Goal: Task Accomplishment & Management: Complete application form

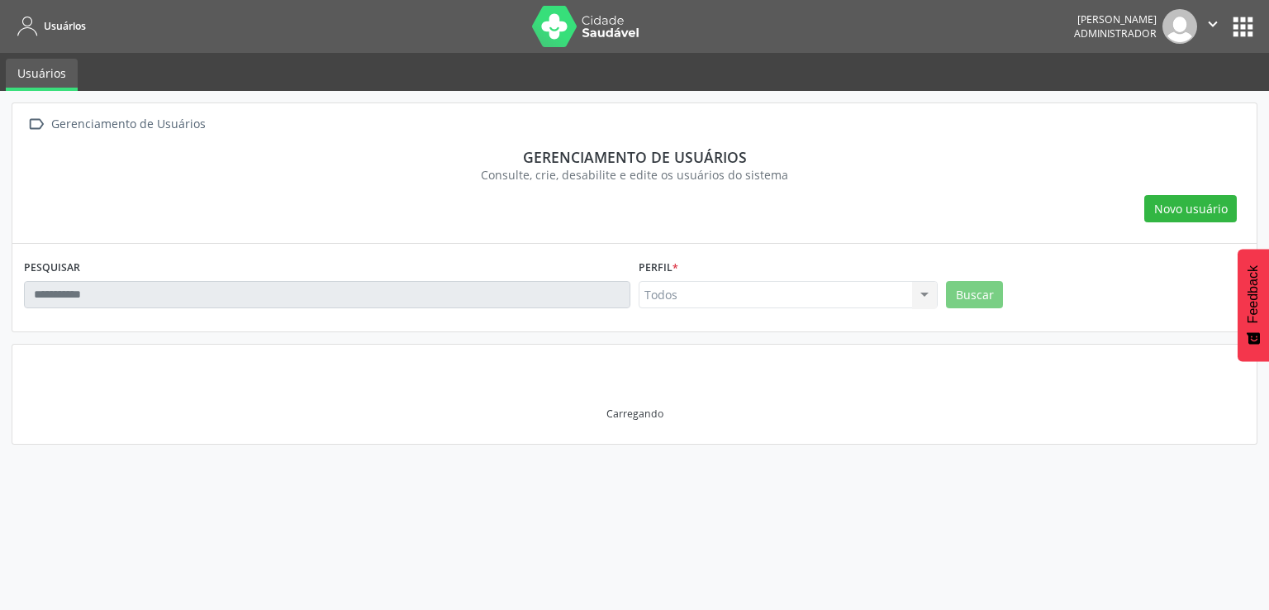
click at [485, 302] on input "text" at bounding box center [327, 295] width 607 height 28
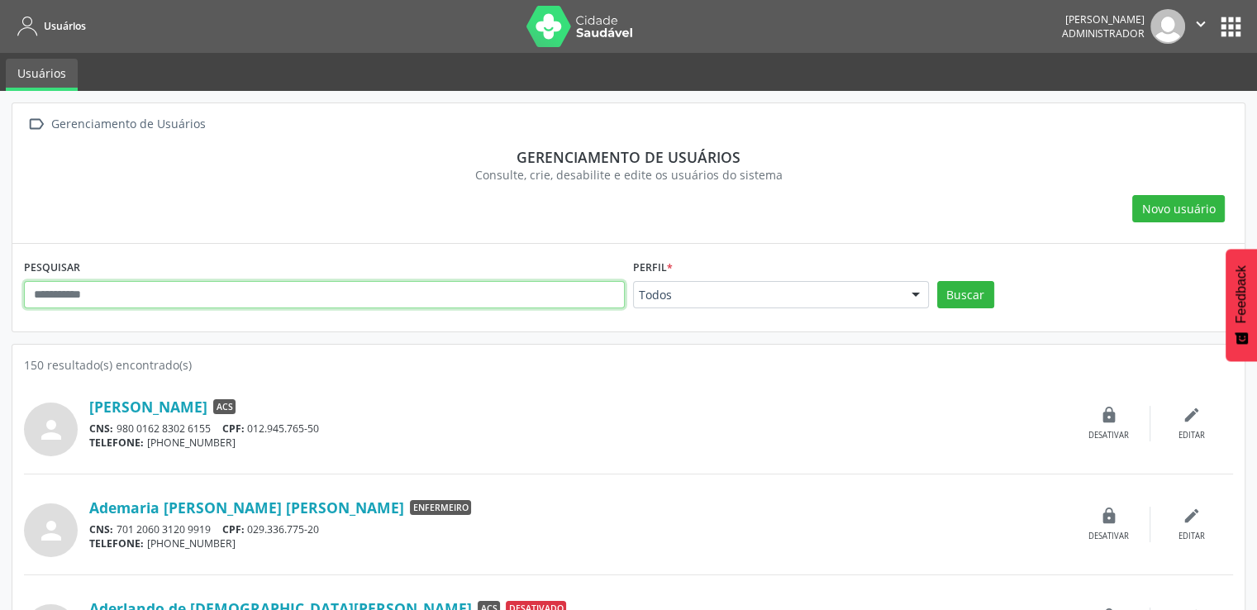
click at [485, 302] on input "text" at bounding box center [324, 295] width 601 height 28
type input "********"
click at [937, 281] on button "Buscar" at bounding box center [965, 295] width 57 height 28
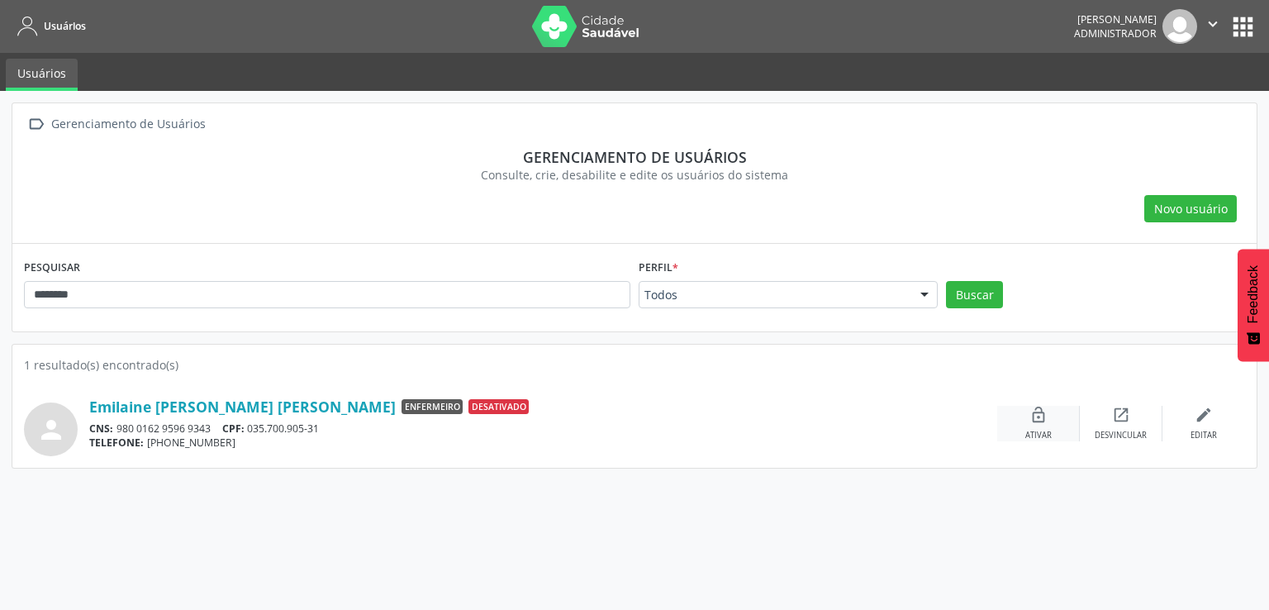
click at [1060, 421] on div "lock_open Ativar" at bounding box center [1039, 424] width 83 height 36
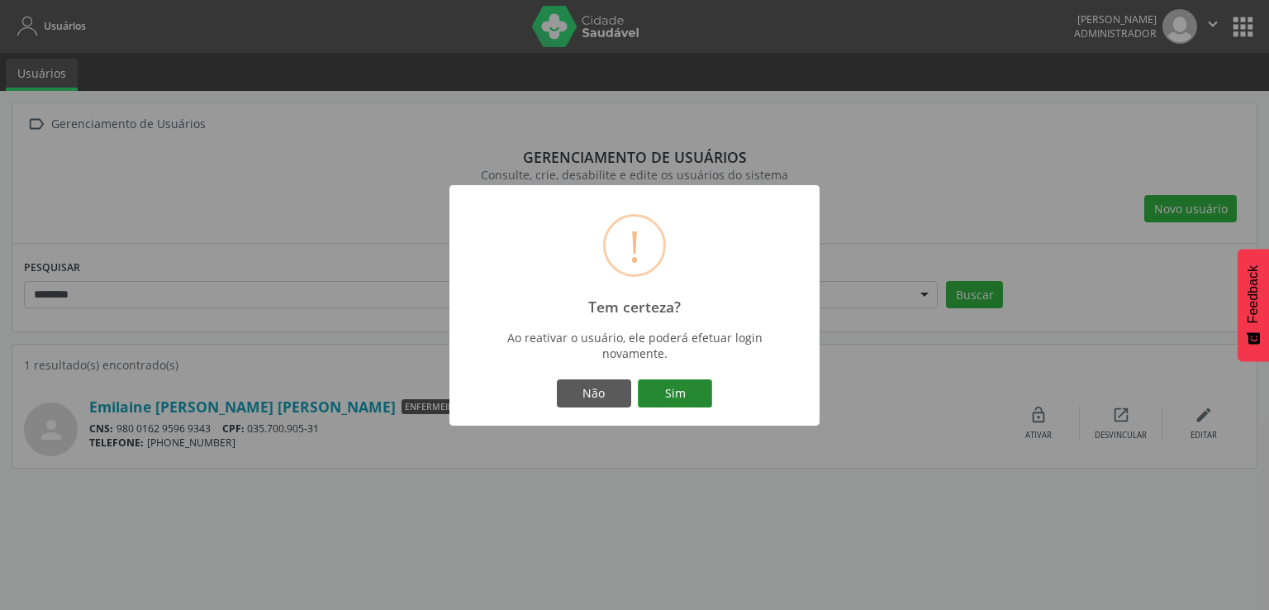
click at [704, 381] on button "Sim" at bounding box center [675, 393] width 74 height 28
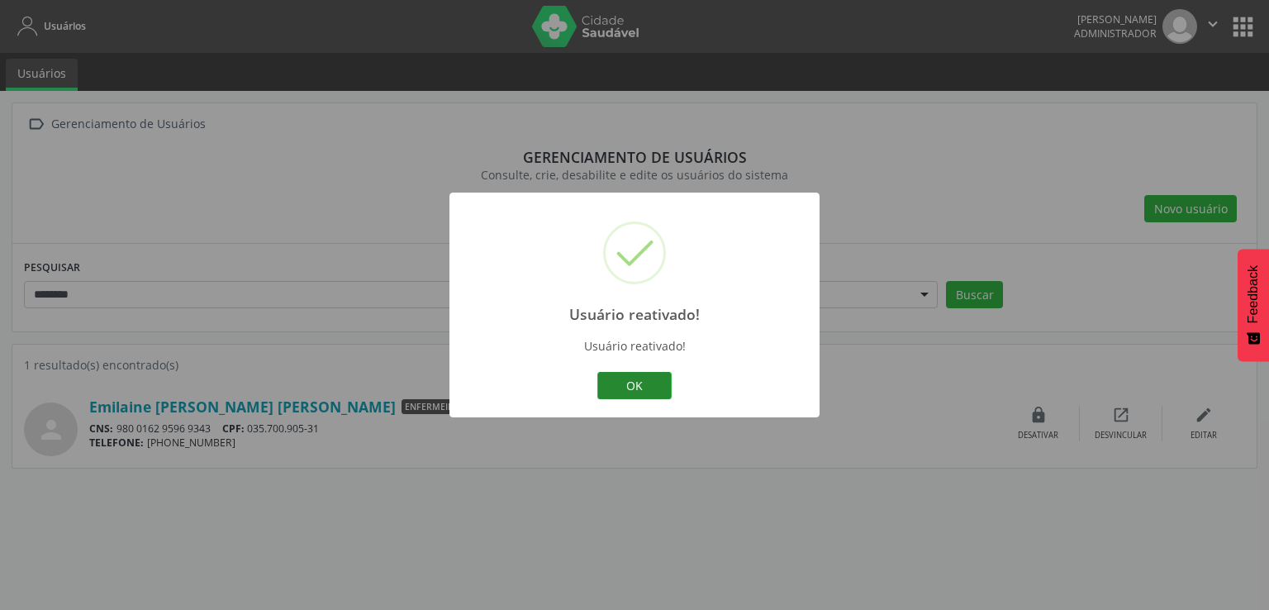
click at [658, 381] on button "OK" at bounding box center [635, 386] width 74 height 28
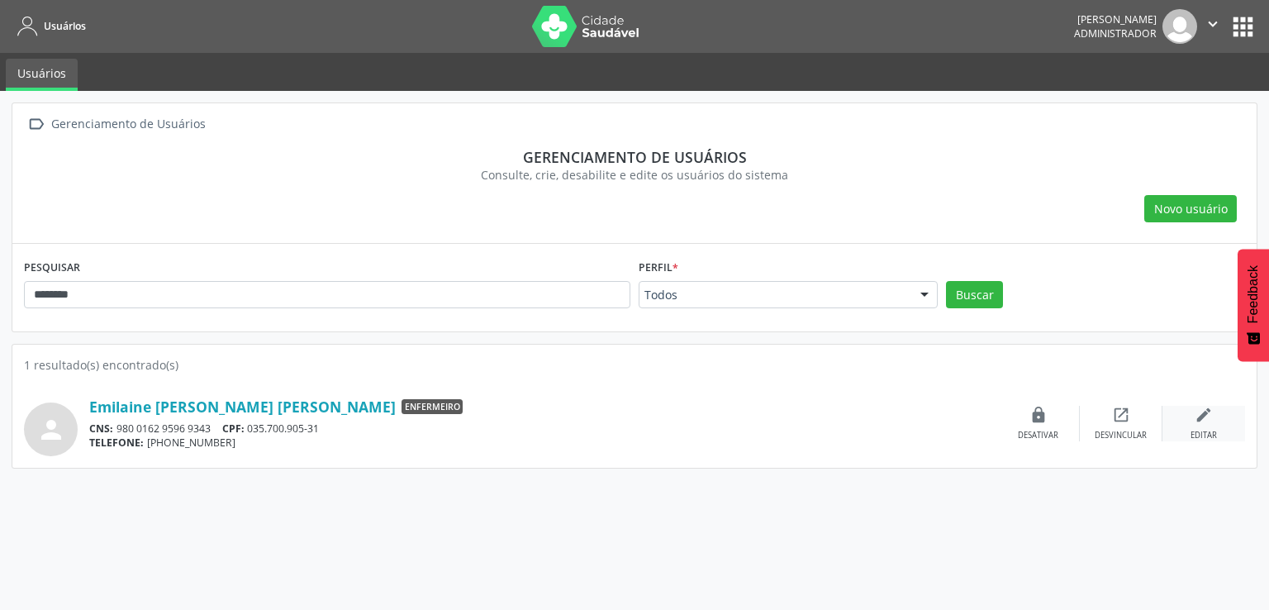
click at [1179, 414] on div "edit Editar" at bounding box center [1204, 424] width 83 height 36
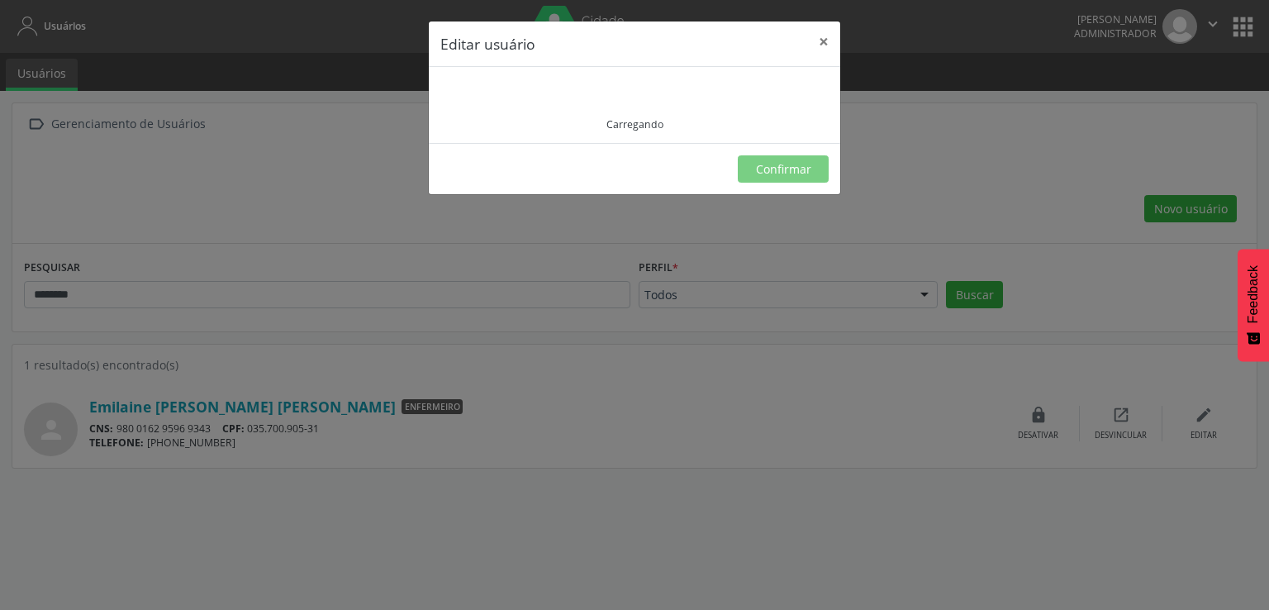
type input "**********"
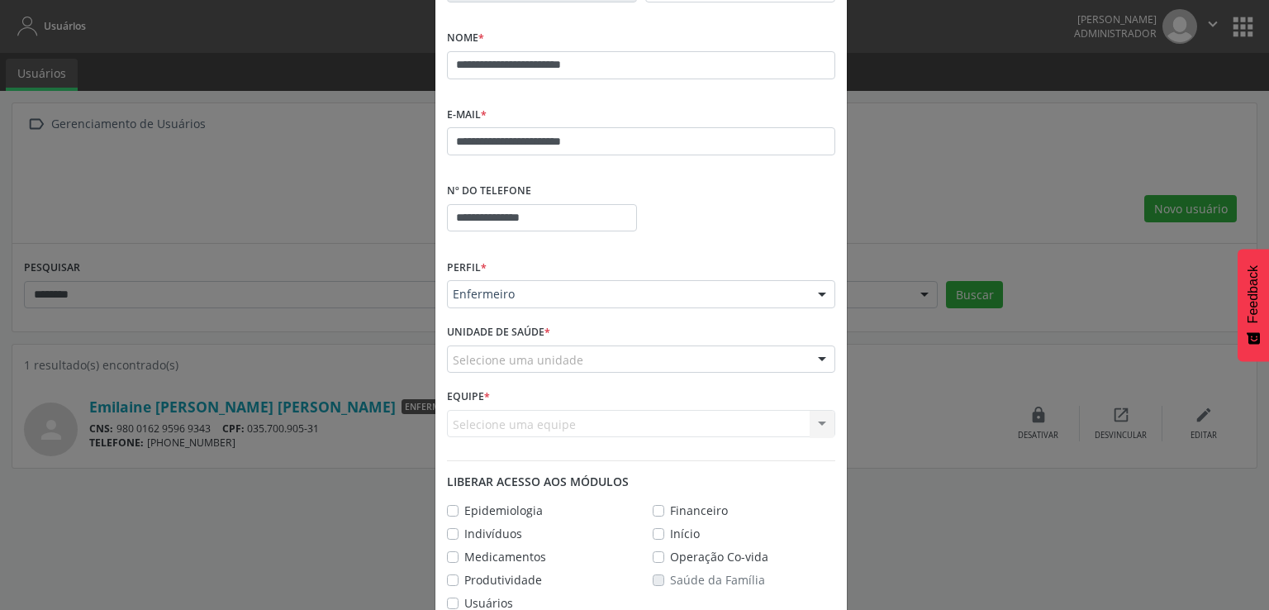
scroll to position [165, 0]
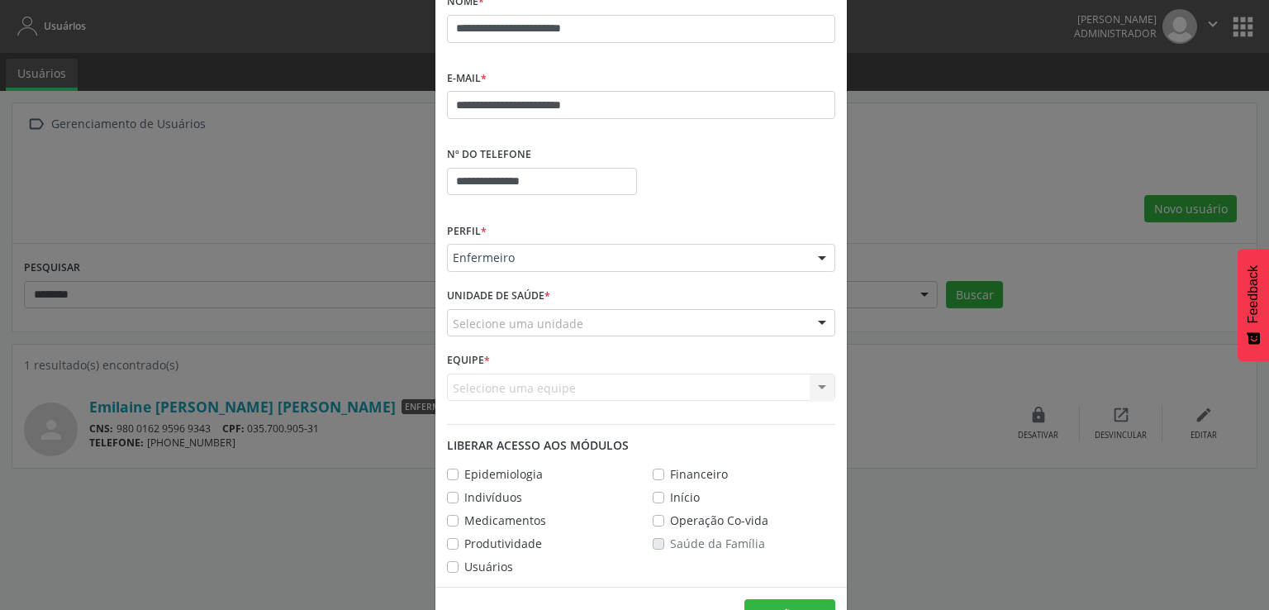
click at [723, 326] on div "Selecione uma unidade" at bounding box center [641, 323] width 388 height 28
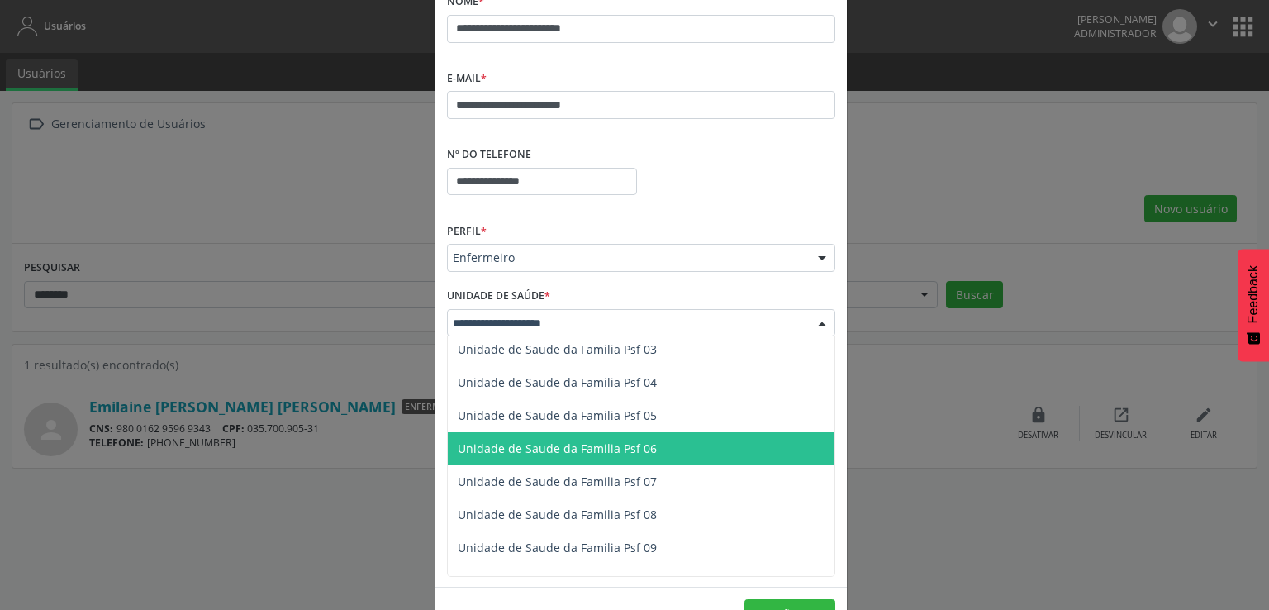
scroll to position [0, 0]
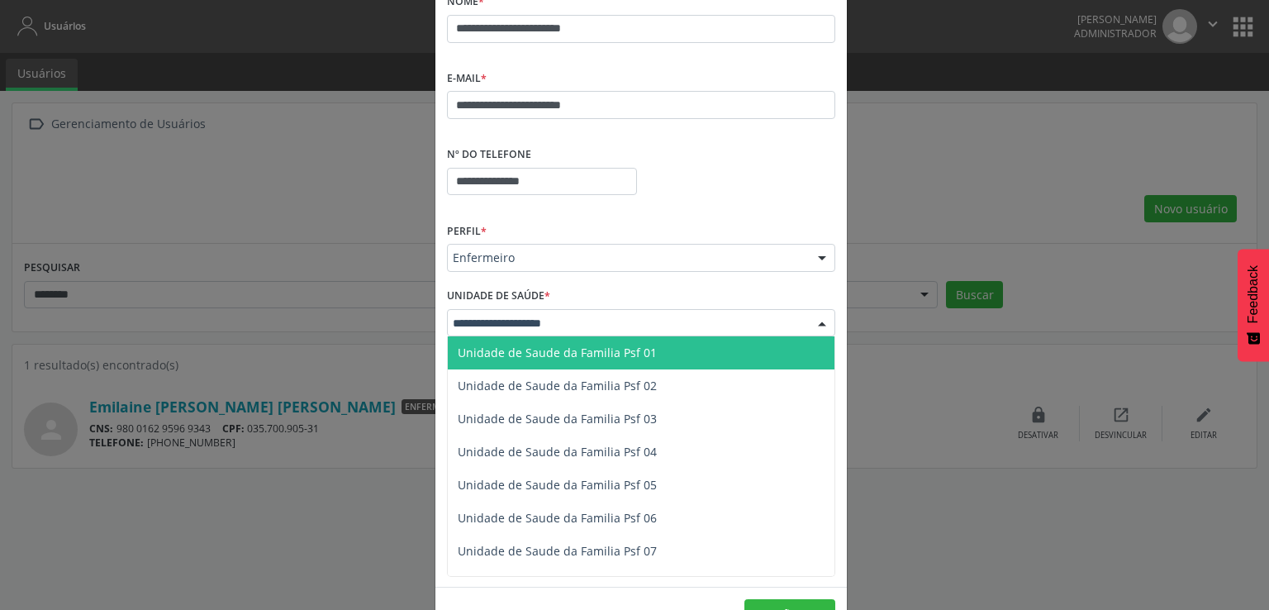
click at [686, 358] on span "Unidade de Saude da Familia Psf 01" at bounding box center [641, 352] width 387 height 33
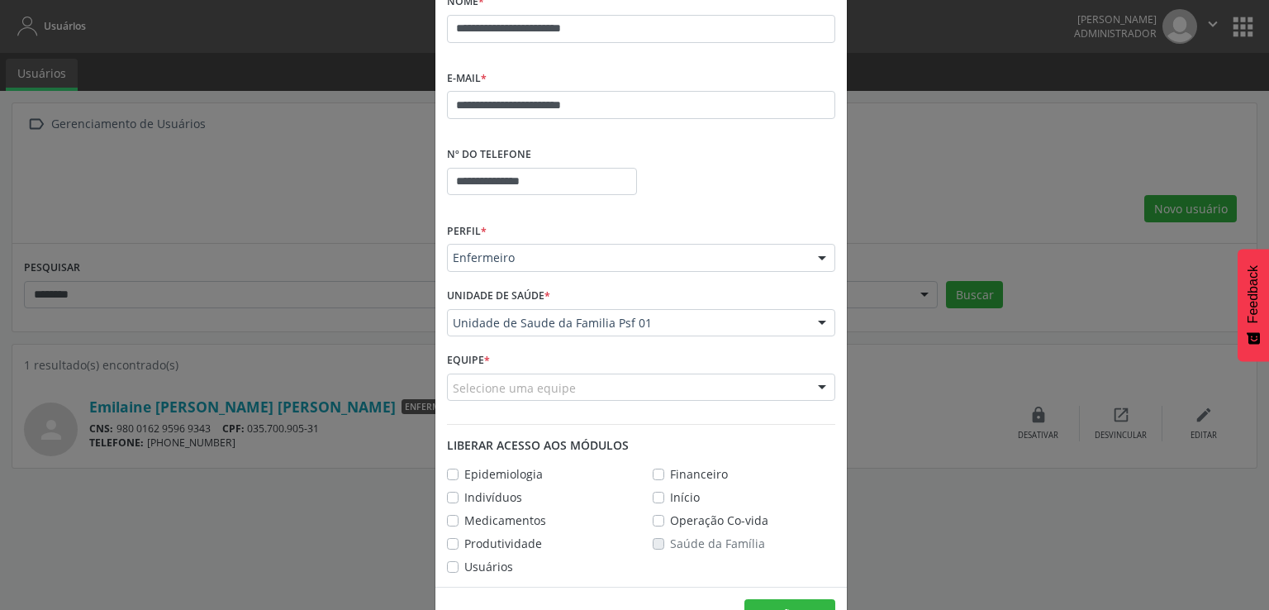
click at [674, 382] on div "Selecione uma equipe" at bounding box center [641, 388] width 388 height 28
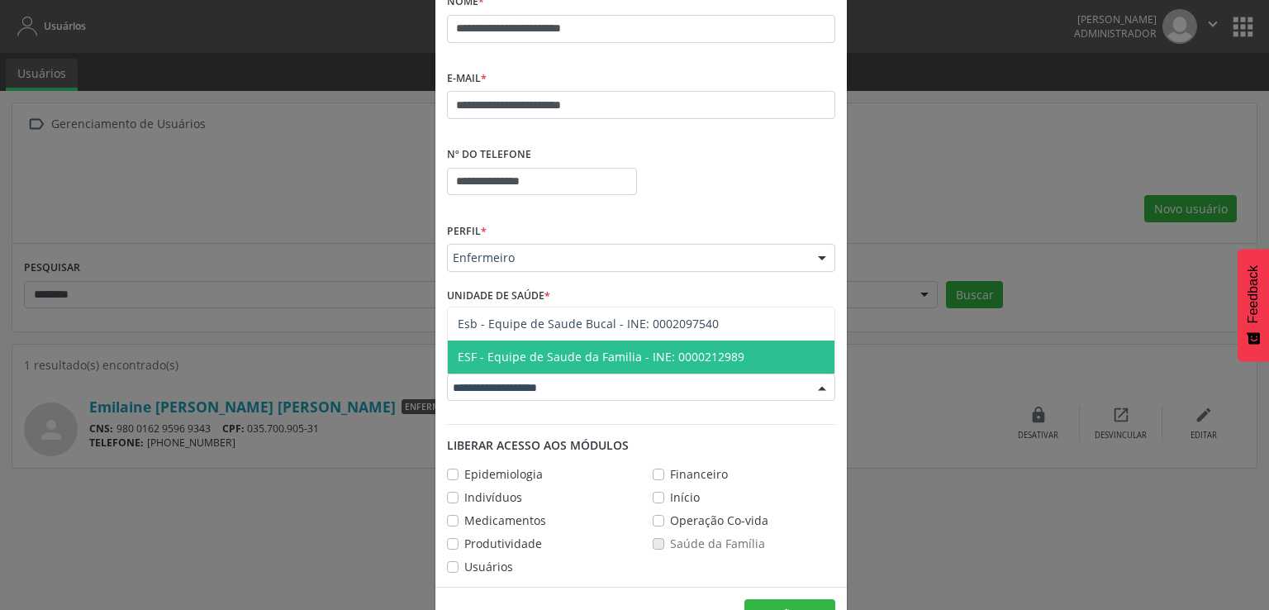
click at [691, 366] on span "ESF - Equipe de Saude da Familia - INE: 0000212989" at bounding box center [641, 357] width 387 height 33
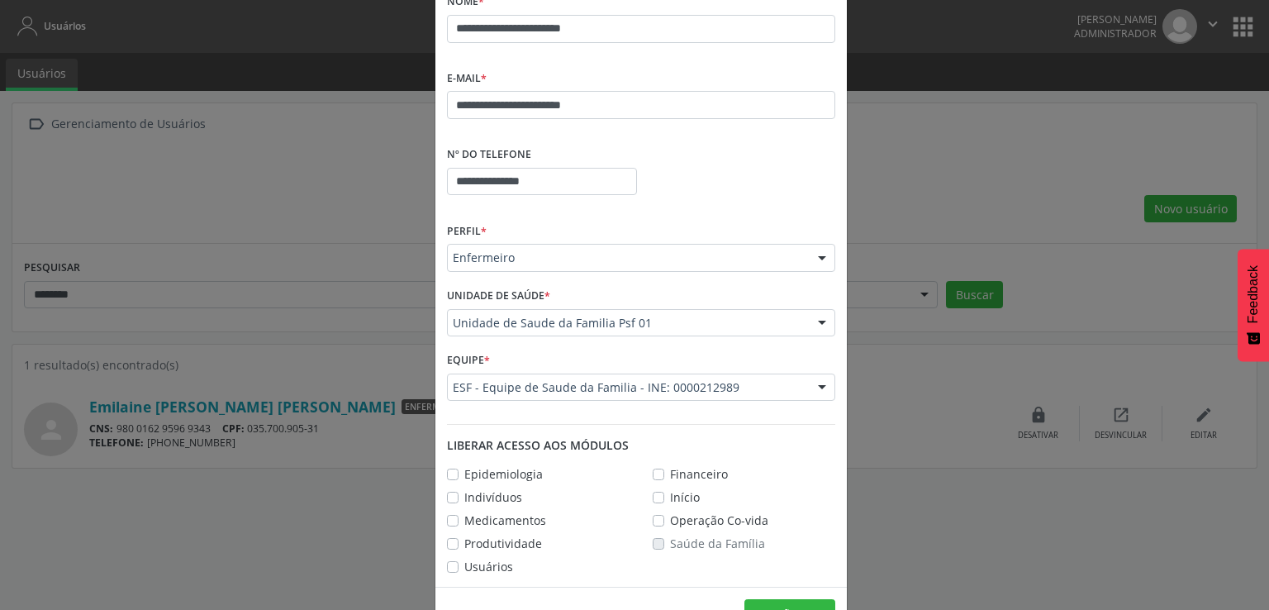
scroll to position [214, 0]
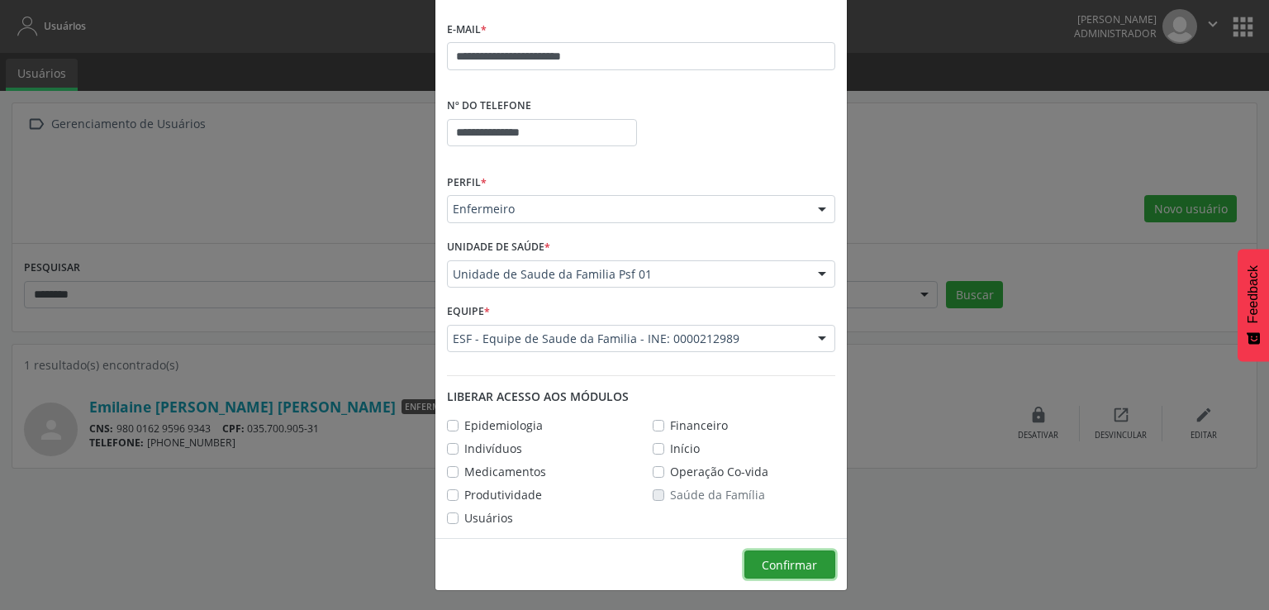
click at [767, 557] on span "Confirmar" at bounding box center [789, 565] width 55 height 16
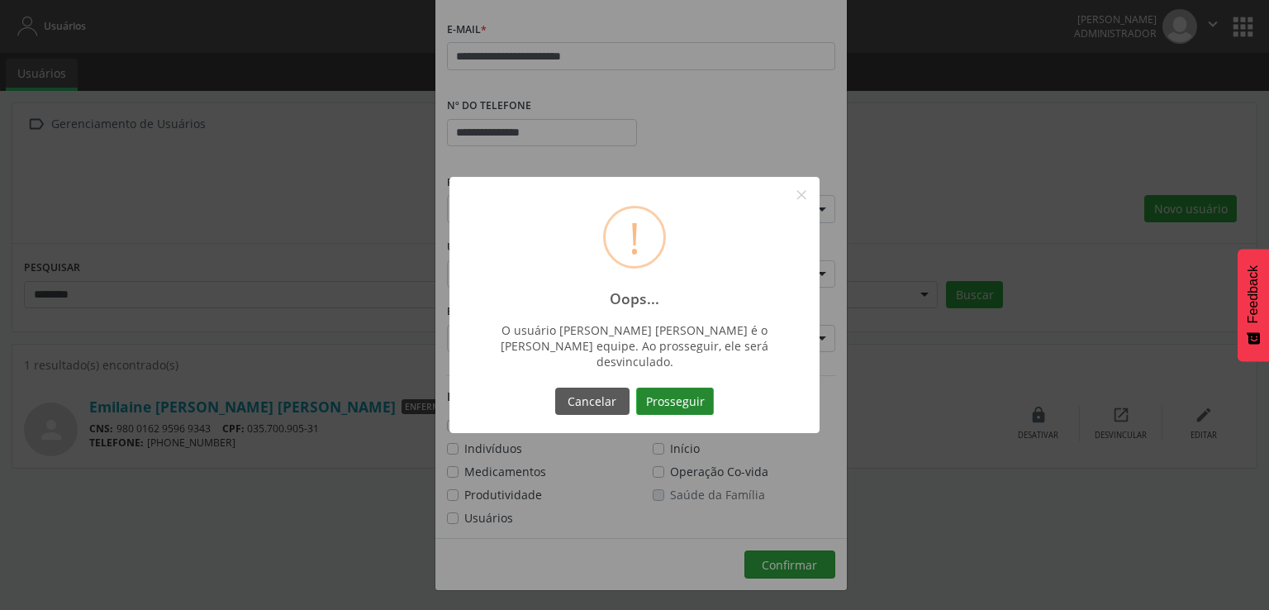
click at [675, 397] on button "Prosseguir" at bounding box center [675, 402] width 78 height 28
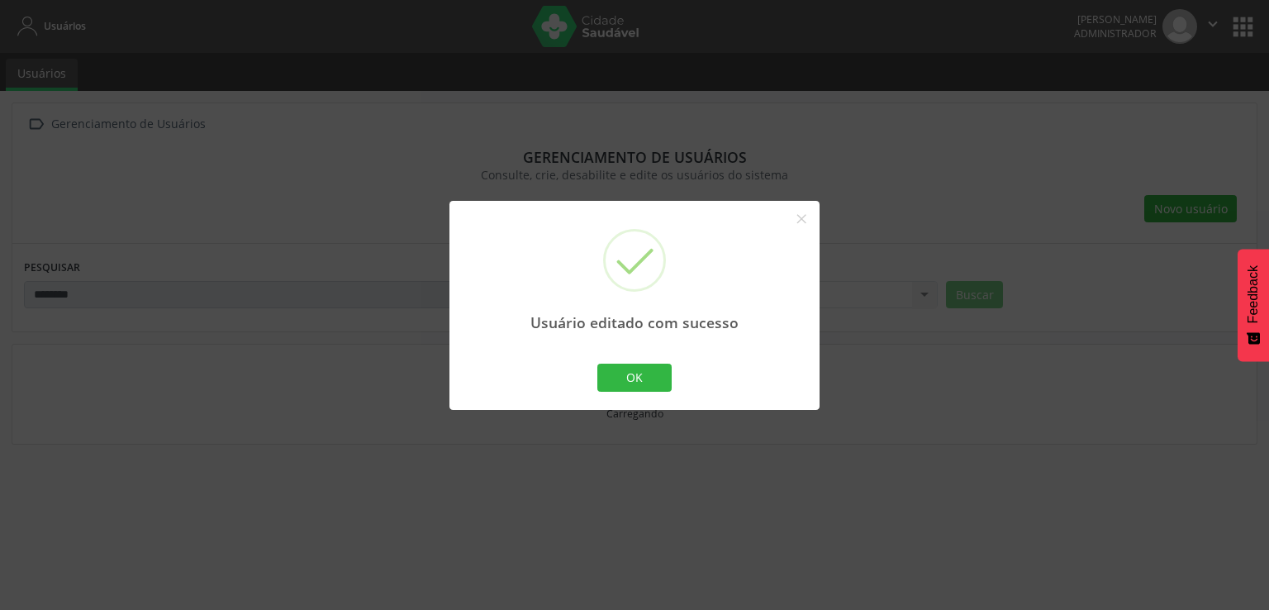
scroll to position [151, 0]
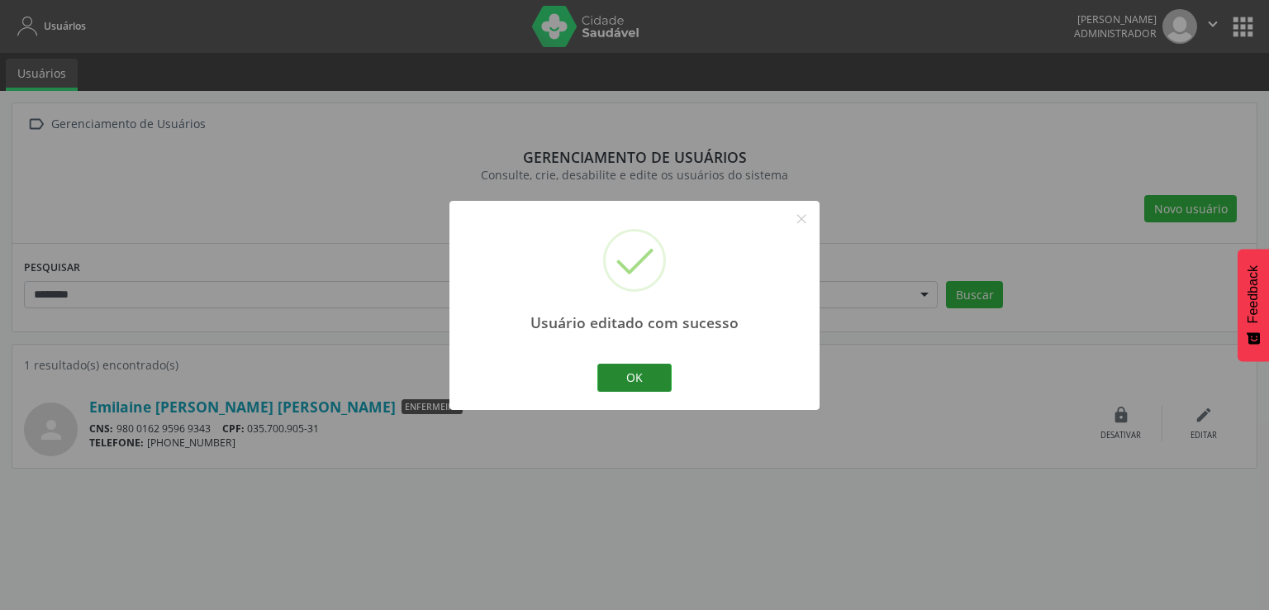
click at [648, 387] on button "OK" at bounding box center [635, 378] width 74 height 28
